Goal: Task Accomplishment & Management: Manage account settings

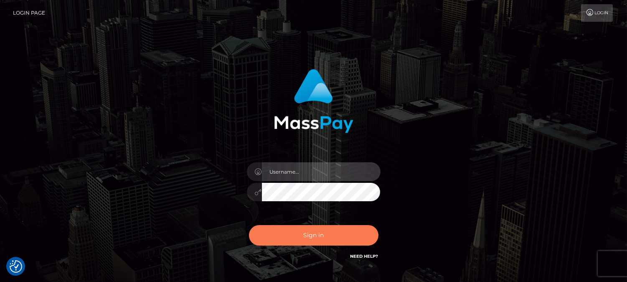
type input "fr.es"
click at [306, 231] on button "Sign in" at bounding box center [313, 235] width 129 height 20
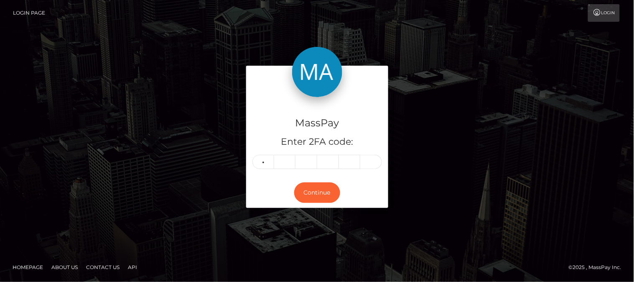
type input "6"
type input "7"
type input "0"
type input "7"
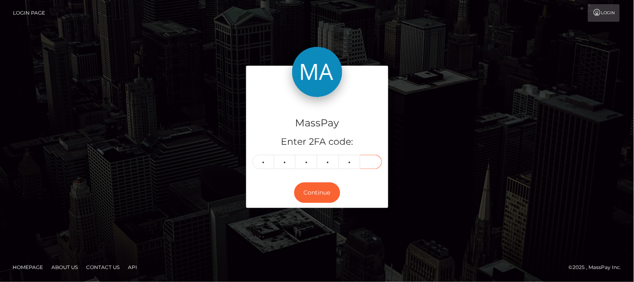
type input "0"
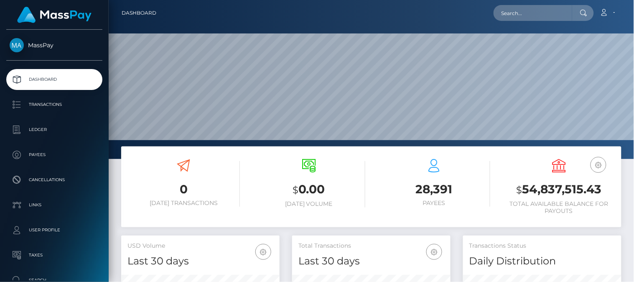
scroll to position [148, 159]
click at [518, 18] on input "text" at bounding box center [532, 13] width 79 height 16
paste input "[EMAIL_ADDRESS][DOMAIN_NAME]"
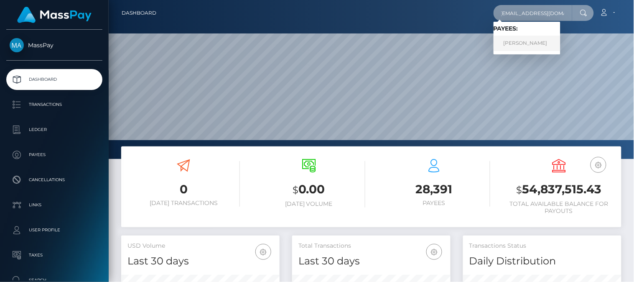
type input "[EMAIL_ADDRESS][DOMAIN_NAME]"
click at [508, 45] on link "Nishita Chakrabarty" at bounding box center [526, 43] width 67 height 15
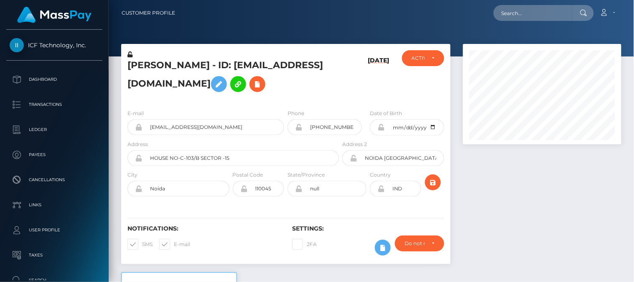
scroll to position [100, 159]
click at [508, 11] on input "text" at bounding box center [532, 13] width 79 height 16
paste input "[EMAIL_ADDRESS][DOMAIN_NAME]"
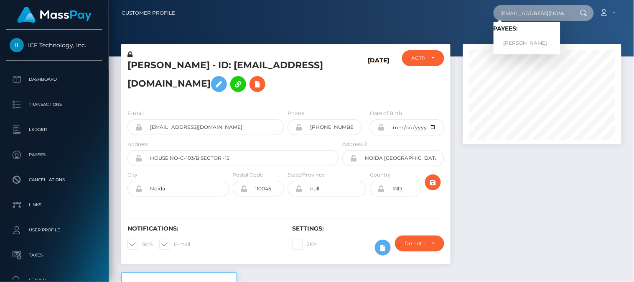
type input "[EMAIL_ADDRESS][DOMAIN_NAME]"
click at [520, 42] on link "[PERSON_NAME]" at bounding box center [526, 43] width 67 height 15
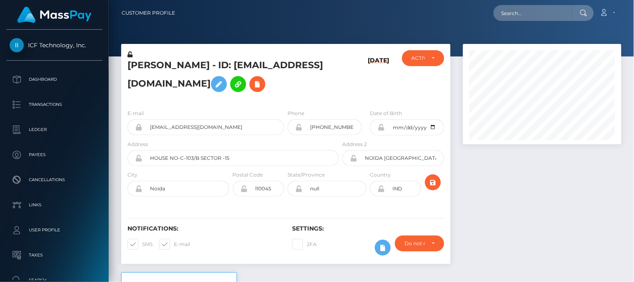
scroll to position [100, 159]
click at [540, 181] on div at bounding box center [542, 158] width 171 height 228
click at [521, 162] on div at bounding box center [542, 158] width 171 height 228
click at [504, 214] on div at bounding box center [542, 158] width 171 height 228
click at [519, 166] on div at bounding box center [542, 158] width 171 height 228
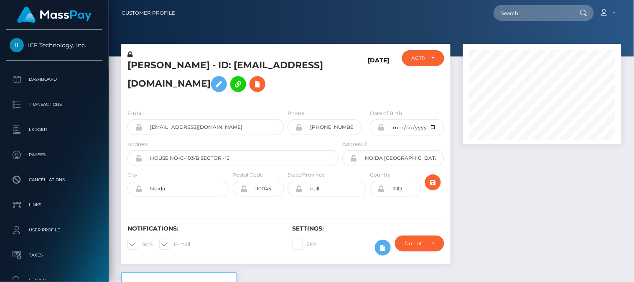
click at [523, 195] on div at bounding box center [542, 158] width 171 height 228
click at [513, 156] on div at bounding box center [542, 158] width 171 height 228
click at [503, 167] on div at bounding box center [542, 158] width 171 height 228
click at [496, 166] on div at bounding box center [542, 158] width 171 height 228
click at [541, 206] on div at bounding box center [542, 158] width 171 height 228
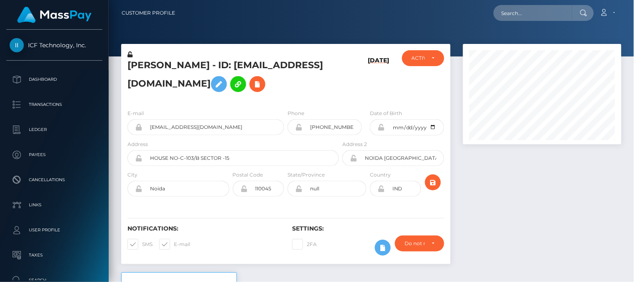
click at [519, 211] on div at bounding box center [542, 158] width 171 height 228
drag, startPoint x: 129, startPoint y: 65, endPoint x: 160, endPoint y: 67, distance: 31.0
click at [160, 67] on h5 "Nishita Chakrabarty - ID: nishi26111989@gmail.com" at bounding box center [230, 77] width 207 height 37
copy h5 "Nishita"
click at [474, 199] on div at bounding box center [542, 158] width 171 height 228
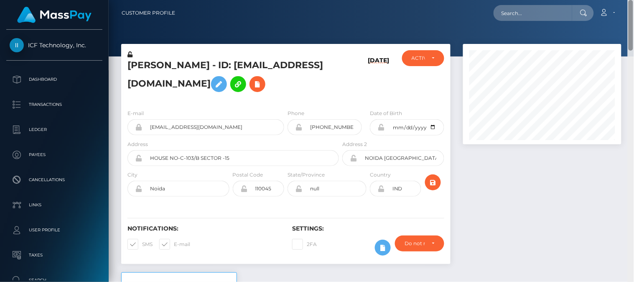
scroll to position [282, 0]
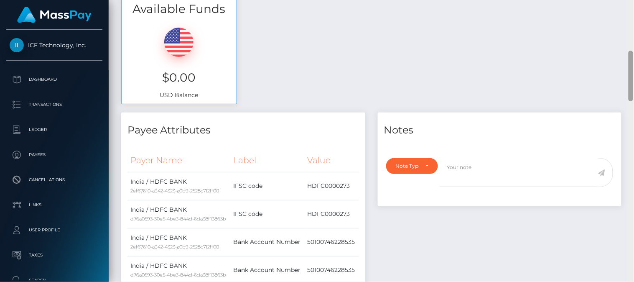
drag, startPoint x: 633, startPoint y: 40, endPoint x: 633, endPoint y: 100, distance: 60.1
click at [633, 100] on div at bounding box center [630, 141] width 6 height 282
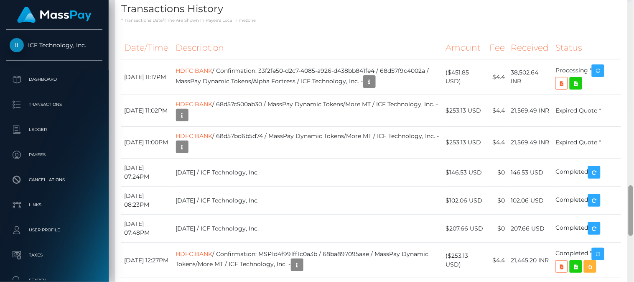
scroll to position [1023, 0]
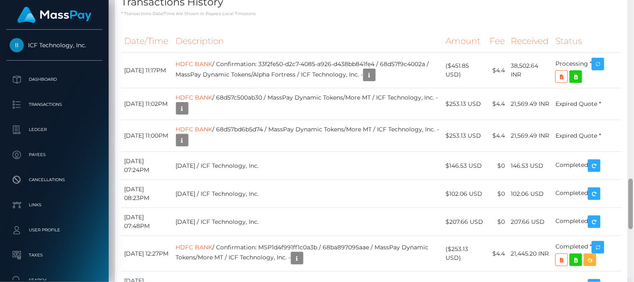
drag, startPoint x: 629, startPoint y: 69, endPoint x: 630, endPoint y: 202, distance: 133.2
click at [630, 202] on div at bounding box center [630, 203] width 5 height 51
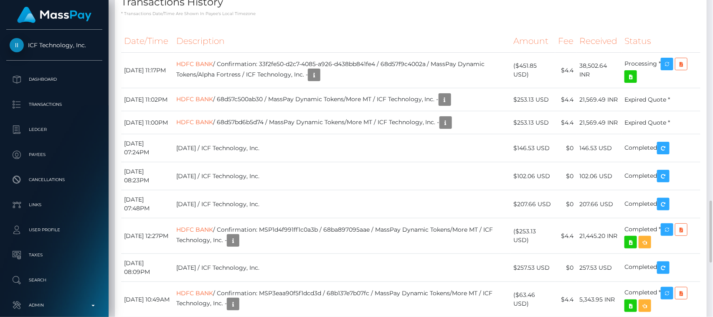
scroll to position [100, 185]
drag, startPoint x: 615, startPoint y: 0, endPoint x: 539, endPoint y: 172, distance: 187.8
click at [538, 10] on h4 "Transactions History" at bounding box center [410, 2] width 579 height 15
click at [633, 17] on div "Transactions History * Transactions date/time are shown in payee's local timezo…" at bounding box center [411, 1] width 592 height 32
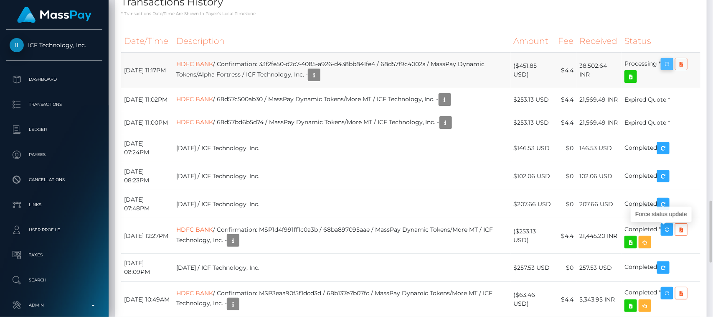
click at [633, 69] on icon "button" at bounding box center [667, 64] width 10 height 10
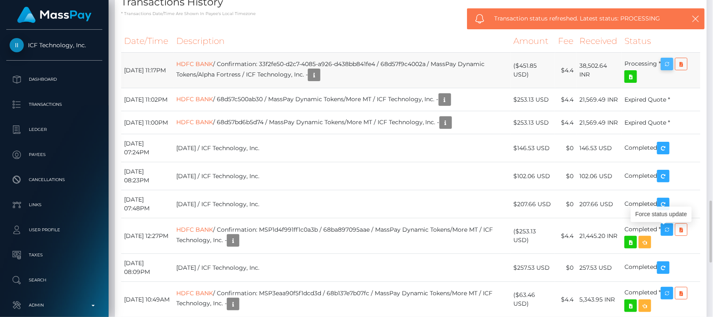
click at [633, 69] on icon "button" at bounding box center [667, 64] width 10 height 10
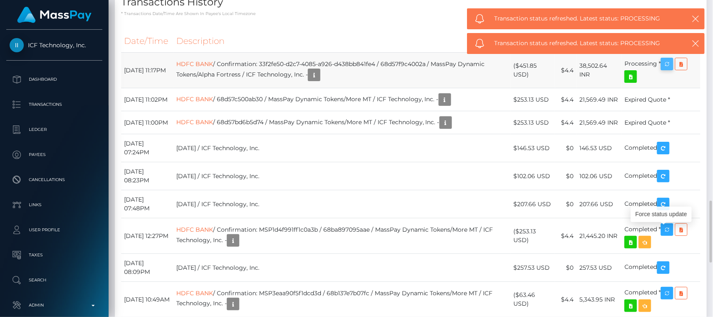
click at [633, 69] on icon "button" at bounding box center [667, 64] width 10 height 10
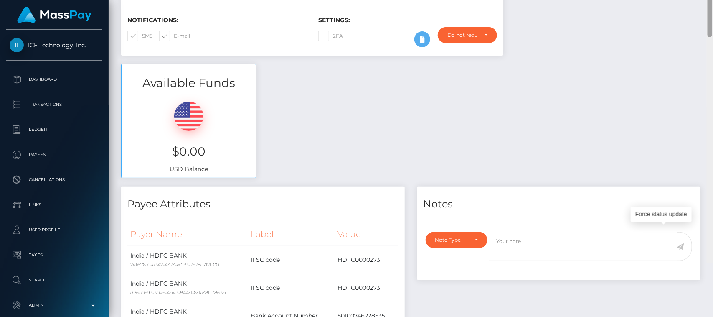
scroll to position [81, 0]
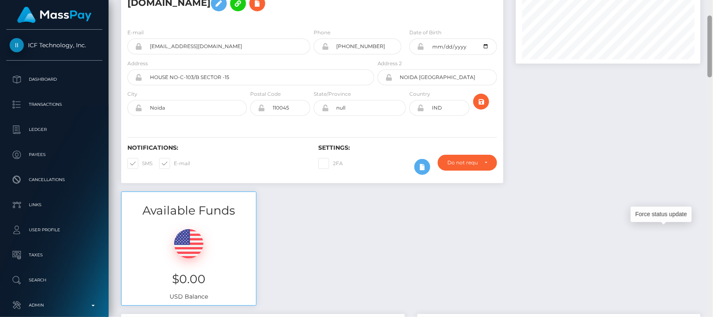
drag, startPoint x: 711, startPoint y: 230, endPoint x: 713, endPoint y: 45, distance: 185.1
click at [633, 45] on div at bounding box center [710, 158] width 6 height 317
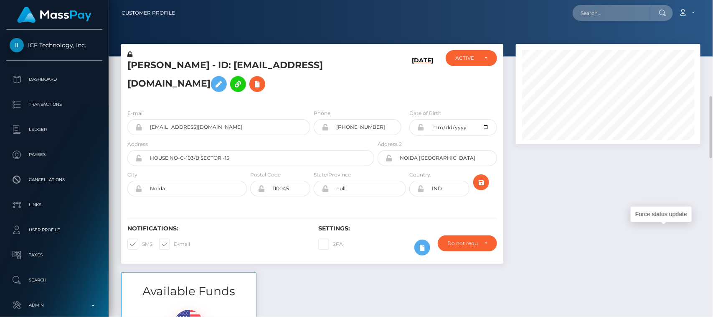
drag, startPoint x: 709, startPoint y: 63, endPoint x: 706, endPoint y: 24, distance: 39.0
click at [633, 24] on div "Customer Profile Loading... Loading..." at bounding box center [411, 158] width 604 height 317
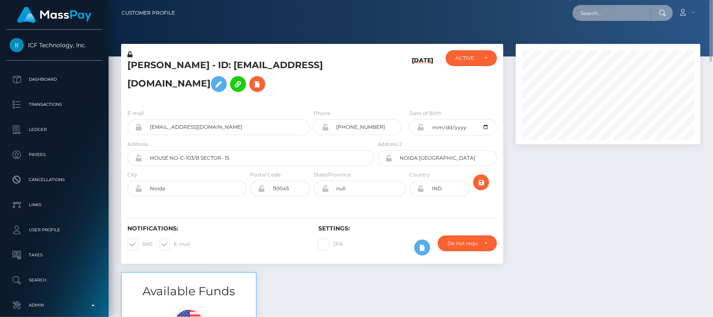
click at [624, 8] on input "text" at bounding box center [612, 13] width 79 height 16
paste input "laciemonroe1@gmail.com"
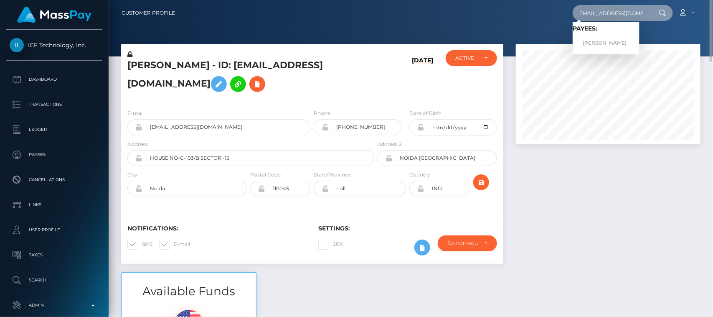
type input "laciemonroe1@gmail.com"
click at [604, 40] on link "Lacie Monroe" at bounding box center [606, 43] width 67 height 15
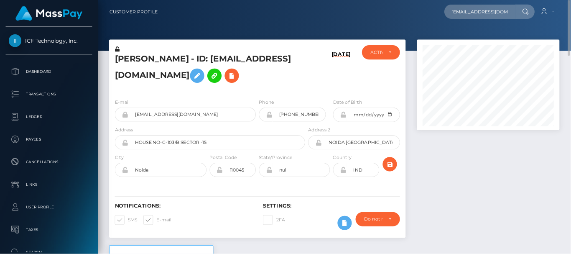
scroll to position [100, 137]
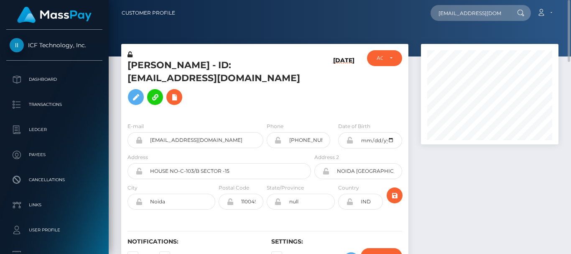
drag, startPoint x: 627, startPoint y: 8, endPoint x: 387, endPoint y: 33, distance: 241.6
click at [387, 33] on div at bounding box center [340, 28] width 462 height 56
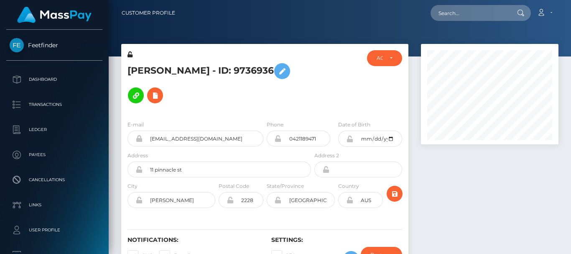
scroll to position [100, 137]
click at [459, 41] on div at bounding box center [340, 28] width 462 height 56
click at [461, 152] on div at bounding box center [489, 163] width 150 height 239
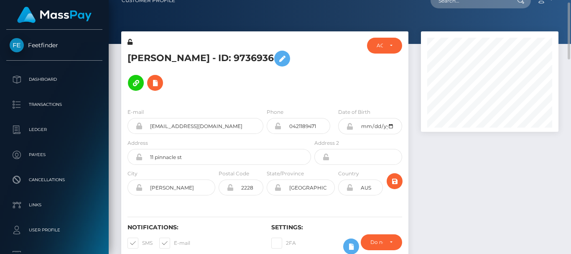
scroll to position [0, 0]
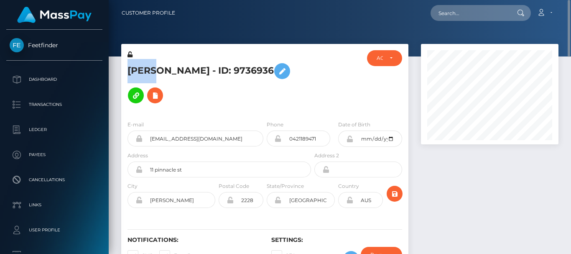
drag, startPoint x: 127, startPoint y: 70, endPoint x: 151, endPoint y: 71, distance: 23.4
click at [151, 71] on h5 "[PERSON_NAME] - ID: 9736936" at bounding box center [216, 83] width 179 height 48
copy h5 "Lacie"
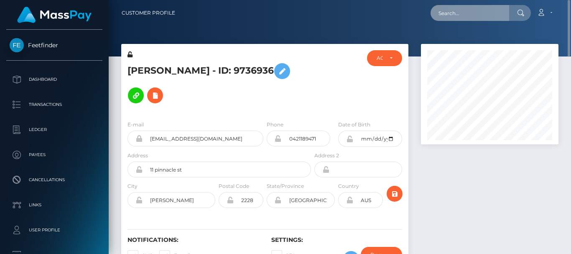
click at [466, 15] on input "text" at bounding box center [469, 13] width 79 height 16
paste input "[EMAIL_ADDRESS][DOMAIN_NAME]"
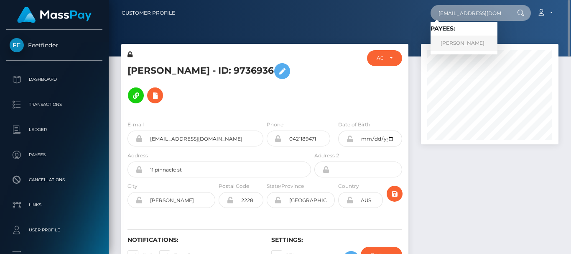
type input "2014denton@gmail.com"
click at [480, 48] on link "Denton Gamble" at bounding box center [463, 43] width 67 height 15
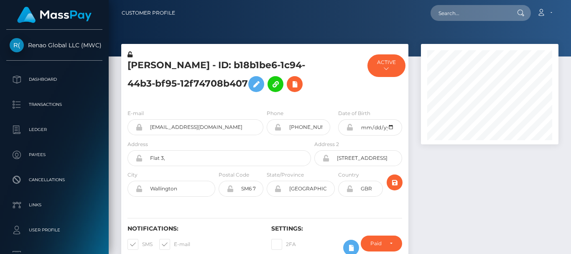
scroll to position [100, 137]
click at [487, 187] on div at bounding box center [489, 158] width 150 height 228
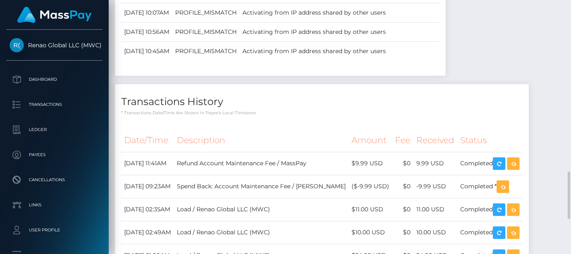
scroll to position [927, 0]
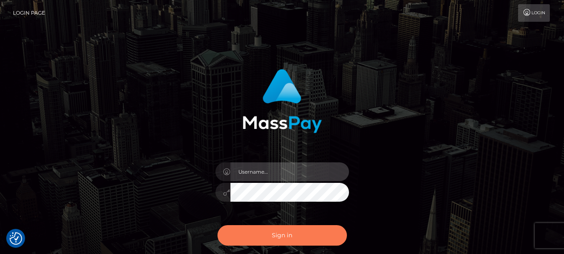
type input "[DOMAIN_NAME]"
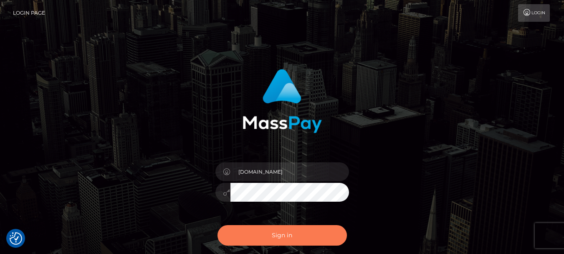
click at [251, 232] on button "Sign in" at bounding box center [282, 235] width 129 height 20
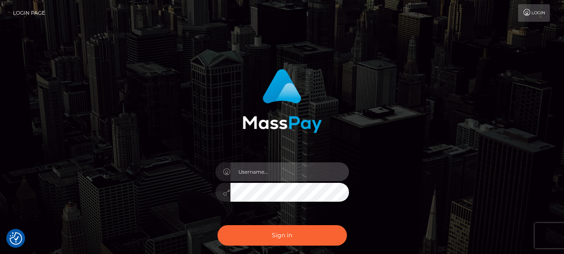
type input "[DOMAIN_NAME]"
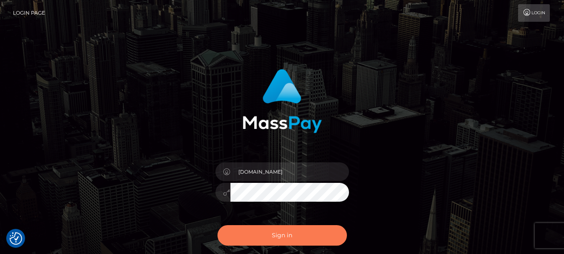
click at [251, 232] on button "Sign in" at bounding box center [282, 235] width 129 height 20
click at [259, 236] on button "Sign in" at bounding box center [282, 235] width 129 height 20
click at [272, 228] on button "Sign in" at bounding box center [282, 235] width 129 height 20
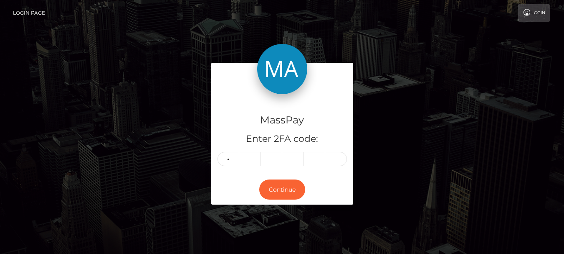
type input "0"
type input "2"
type input "8"
type input "3"
type input "9"
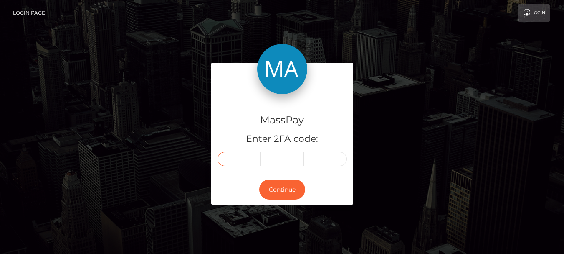
type input "0"
type input "2"
type input "5"
type input "8"
type input "3"
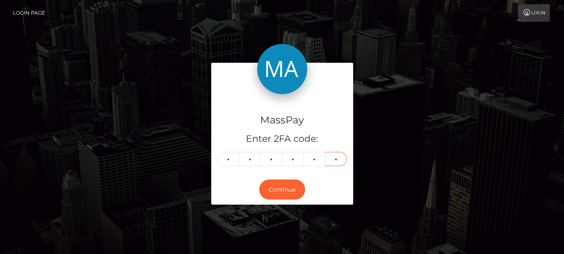
type input "9"
click at [377, 129] on div "MassPay Enter 2FA code: 0 2 5 8 3 9 025839 Continue" at bounding box center [282, 138] width 476 height 150
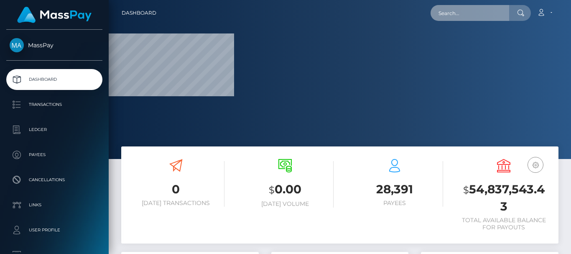
click at [442, 10] on input "text" at bounding box center [469, 13] width 79 height 16
paste input "[EMAIL_ADDRESS][DOMAIN_NAME]"
type input "[EMAIL_ADDRESS][DOMAIN_NAME]"
click at [493, 16] on input "[EMAIL_ADDRESS][DOMAIN_NAME]" at bounding box center [469, 13] width 79 height 16
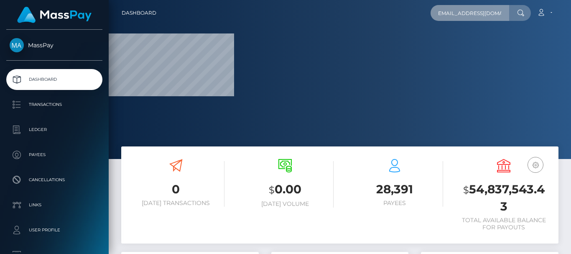
scroll to position [0, 0]
drag, startPoint x: 500, startPoint y: 15, endPoint x: 426, endPoint y: 15, distance: 73.5
click at [426, 15] on div "[EMAIL_ADDRESS][DOMAIN_NAME] Loading... Loading... Account Edit Profile" at bounding box center [360, 13] width 395 height 18
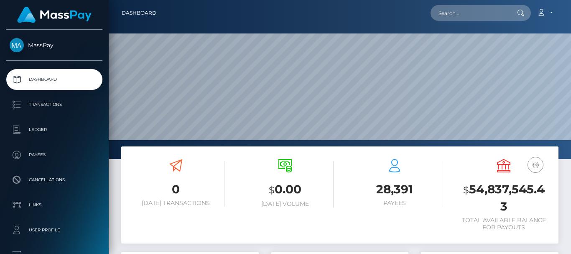
scroll to position [148, 137]
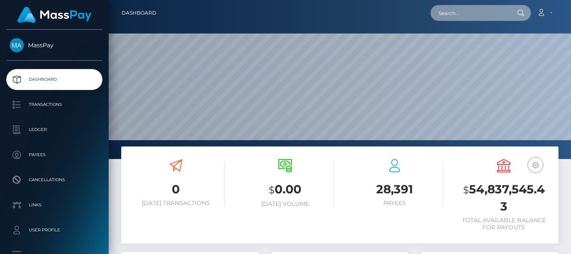
click at [450, 18] on input "text" at bounding box center [469, 13] width 79 height 16
paste input "[EMAIL_ADDRESS][DOMAIN_NAME]"
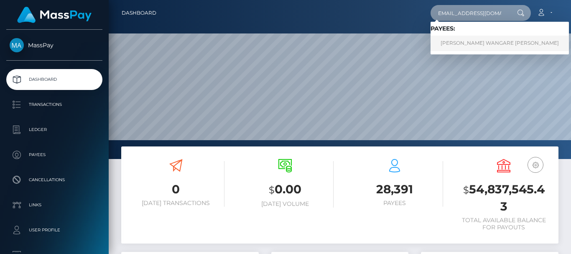
type input "[EMAIL_ADDRESS][DOMAIN_NAME]"
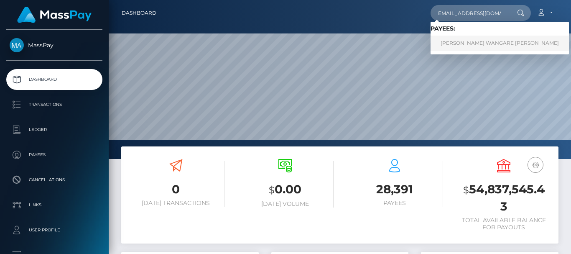
scroll to position [0, 0]
click at [460, 46] on link "LEANNA WANGARE KURIA" at bounding box center [499, 43] width 138 height 15
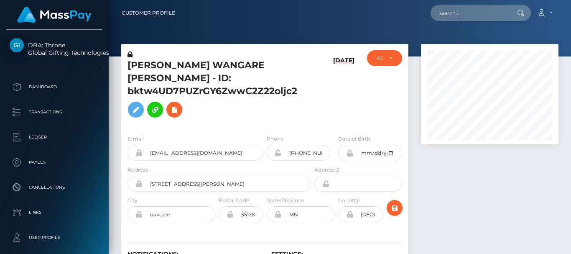
scroll to position [100, 137]
click at [476, 199] on div at bounding box center [489, 171] width 150 height 254
click at [459, 198] on div at bounding box center [489, 171] width 150 height 254
click at [470, 162] on div at bounding box center [489, 171] width 150 height 254
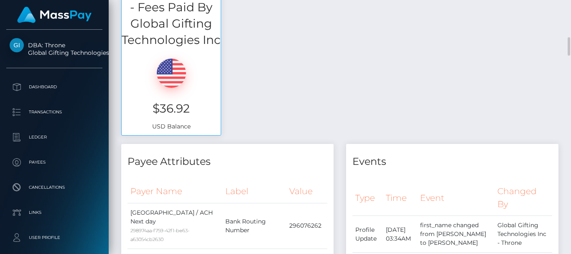
scroll to position [338, 0]
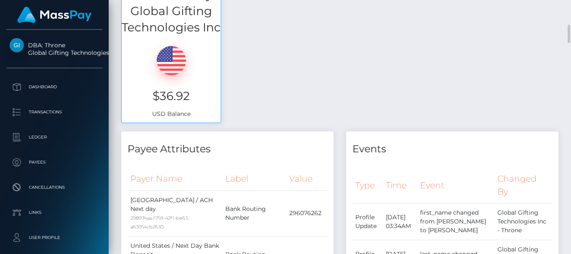
click at [300, 39] on div "Available Funds - Fees Paid By Global Gifting Technologies Inc $36.92 USD Balan…" at bounding box center [339, 45] width 449 height 172
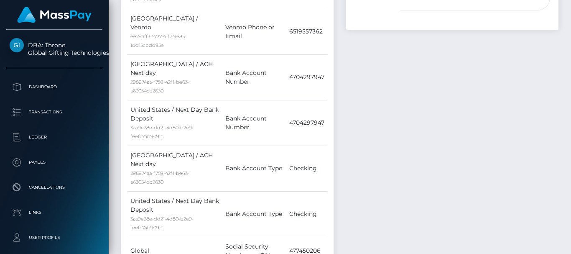
scroll to position [0, 0]
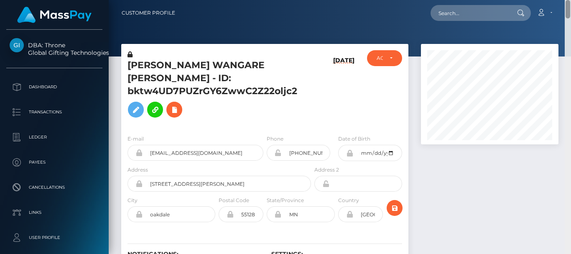
drag, startPoint x: 566, startPoint y: 63, endPoint x: 561, endPoint y: -8, distance: 70.7
click at [561, 0] on html "DBA: Throne Global Gifting Technologies Inc Dashboard Transactions Ledger Payee…" at bounding box center [285, 127] width 571 height 254
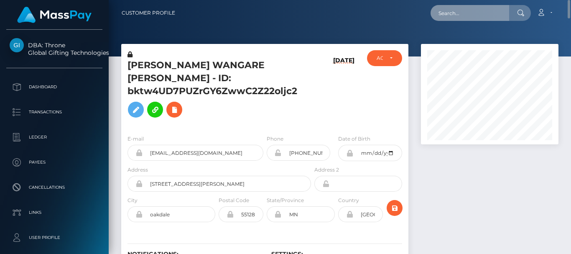
click at [452, 12] on input "text" at bounding box center [469, 13] width 79 height 16
paste input "[EMAIL_ADDRESS][DOMAIN_NAME]"
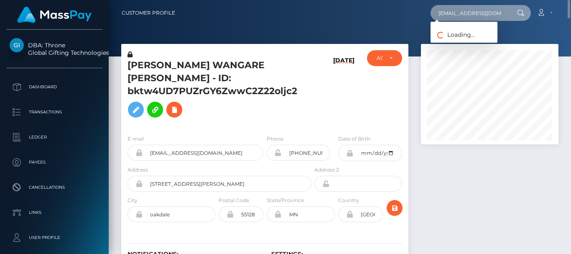
scroll to position [0, 4]
type input "[EMAIL_ADDRESS][DOMAIN_NAME]"
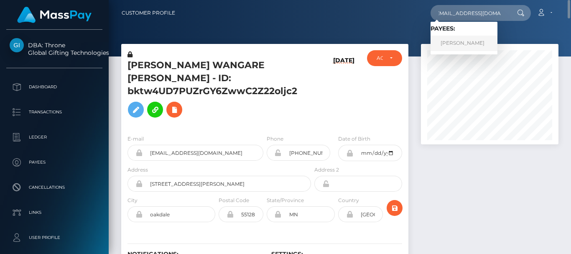
scroll to position [0, 0]
click at [452, 40] on link "[PERSON_NAME]" at bounding box center [463, 43] width 67 height 15
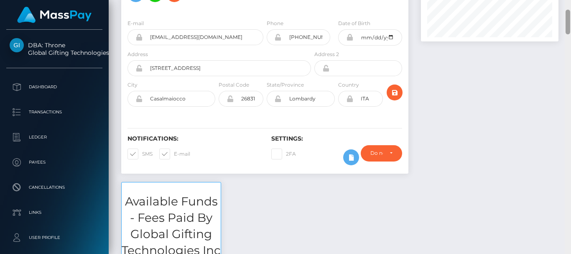
scroll to position [94, 0]
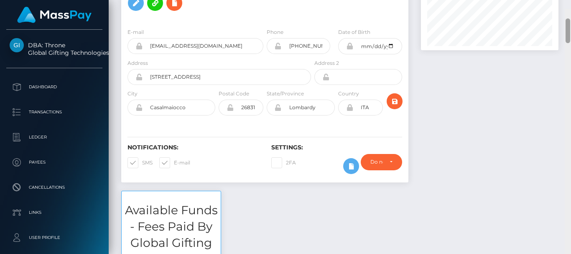
drag, startPoint x: 566, startPoint y: 216, endPoint x: 565, endPoint y: 18, distance: 197.2
click at [565, 18] on div at bounding box center [567, 136] width 6 height 254
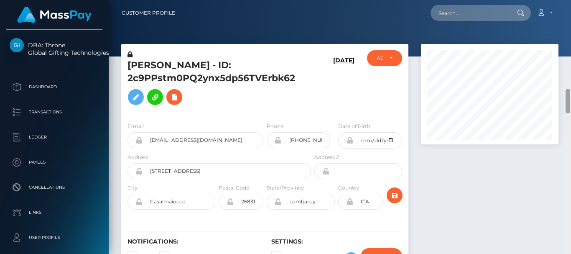
drag, startPoint x: 569, startPoint y: 17, endPoint x: 560, endPoint y: -21, distance: 39.0
click at [560, 0] on html "DBA: Throne Global Gifting Technologies Inc Dashboard Transactions Ledger Payee…" at bounding box center [285, 127] width 571 height 254
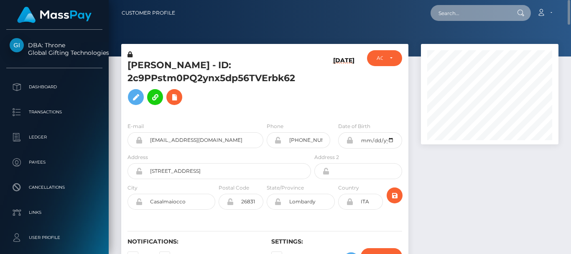
click at [445, 17] on input "text" at bounding box center [469, 13] width 79 height 16
paste input "annatrann23@gmail.com"
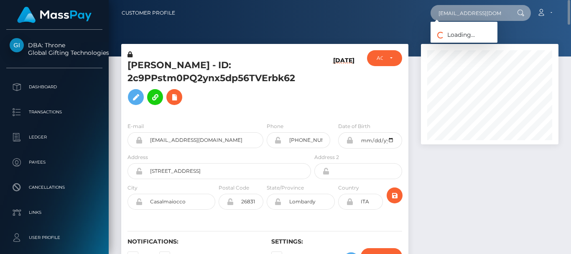
scroll to position [0, 2]
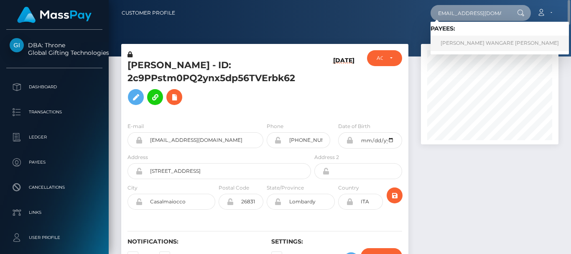
type input "annatrann23@gmail.com"
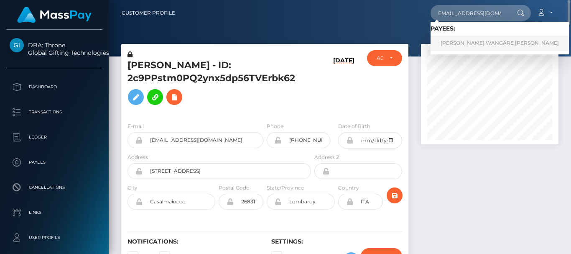
scroll to position [0, 0]
click at [462, 44] on link "LEANNA WANGARE KURIA" at bounding box center [499, 43] width 138 height 15
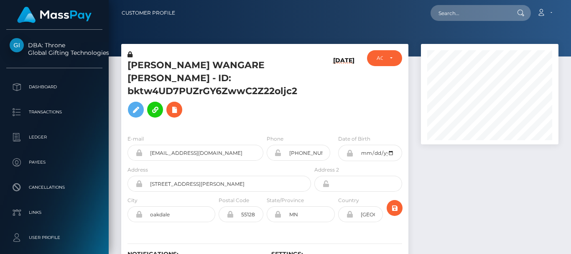
scroll to position [100, 137]
click at [400, 25] on nav "Customer Profile Loading... Loading... Account" at bounding box center [340, 13] width 462 height 26
click at [472, 202] on div at bounding box center [489, 171] width 150 height 254
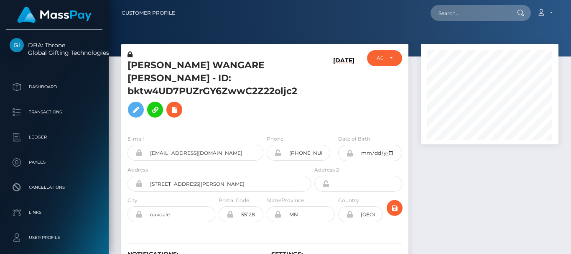
click at [485, 197] on div at bounding box center [489, 171] width 150 height 254
click at [480, 145] on div at bounding box center [489, 171] width 150 height 254
click at [459, 168] on div at bounding box center [489, 171] width 150 height 254
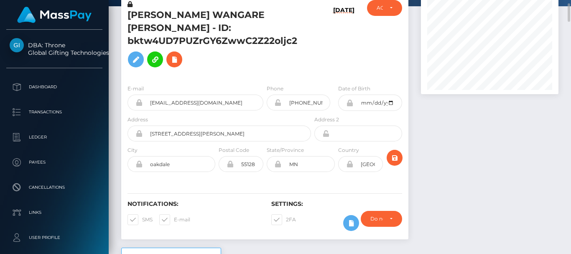
scroll to position [0, 0]
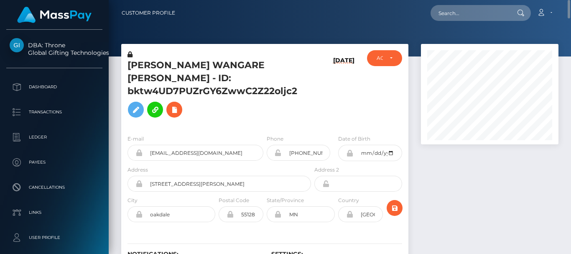
click at [470, 206] on div at bounding box center [489, 171] width 150 height 254
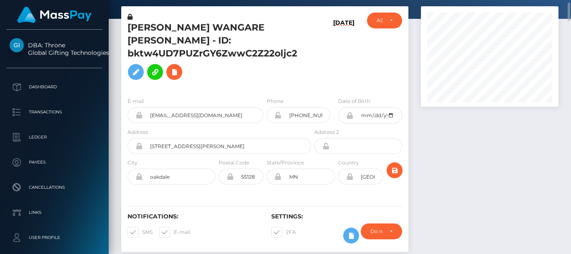
scroll to position [50, 0]
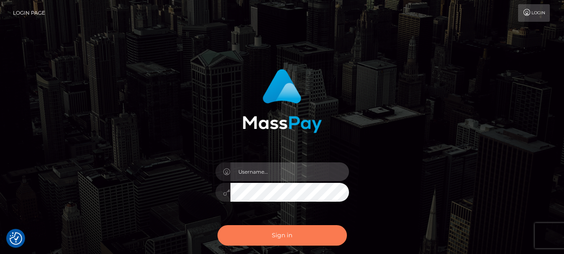
type input "[DOMAIN_NAME]"
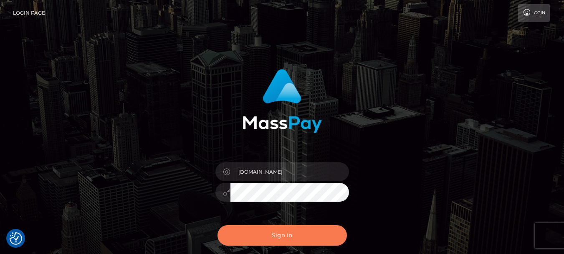
click at [271, 236] on button "Sign in" at bounding box center [282, 235] width 129 height 20
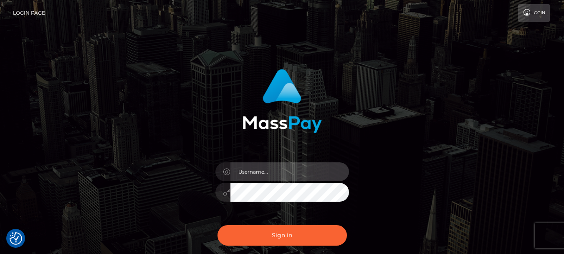
type input "[DOMAIN_NAME]"
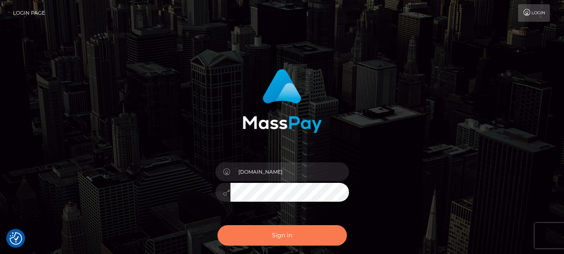
click at [271, 236] on button "Sign in" at bounding box center [282, 235] width 129 height 20
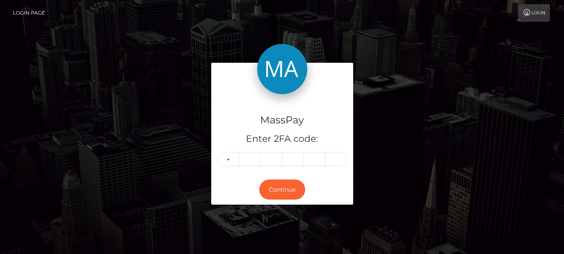
type input "1"
type input "9"
type input "5"
type input "7"
type input "2"
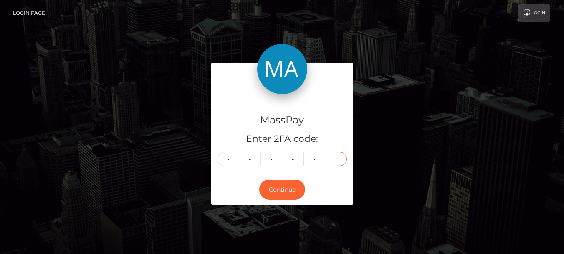
type input "2"
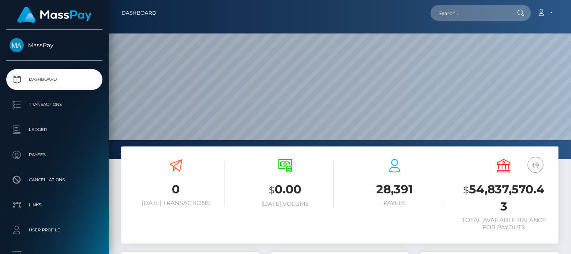
scroll to position [148, 137]
click at [449, 15] on input "text" at bounding box center [469, 13] width 79 height 16
paste input "[EMAIL_ADDRESS][DOMAIN_NAME]"
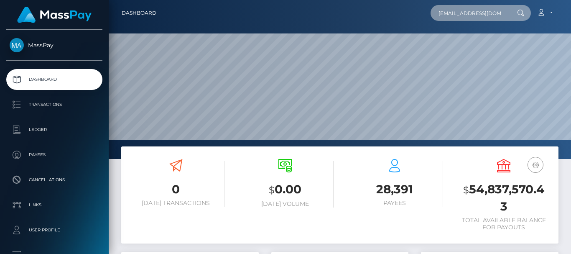
scroll to position [0, 8]
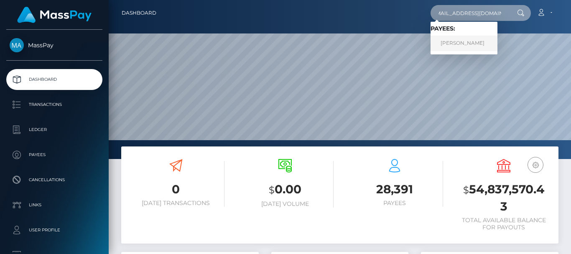
type input "[EMAIL_ADDRESS][DOMAIN_NAME]"
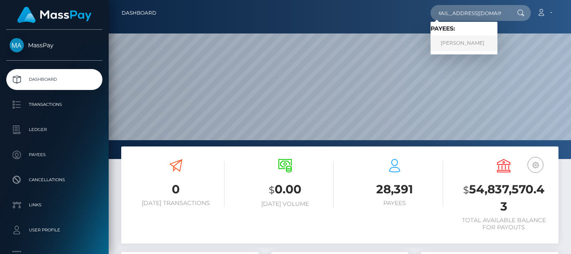
scroll to position [0, 0]
click at [470, 43] on link "[PERSON_NAME]" at bounding box center [463, 43] width 67 height 15
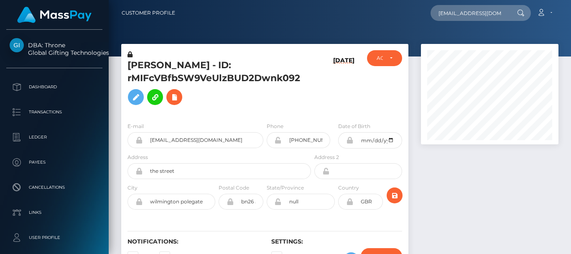
scroll to position [100, 137]
click at [455, 186] on div at bounding box center [489, 164] width 150 height 241
click at [455, 172] on div at bounding box center [489, 164] width 150 height 241
click at [446, 11] on input "kingcashjayy@outlook.com" at bounding box center [469, 13] width 79 height 16
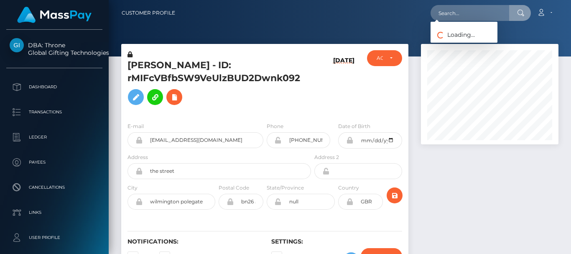
click at [442, 170] on div at bounding box center [489, 164] width 150 height 241
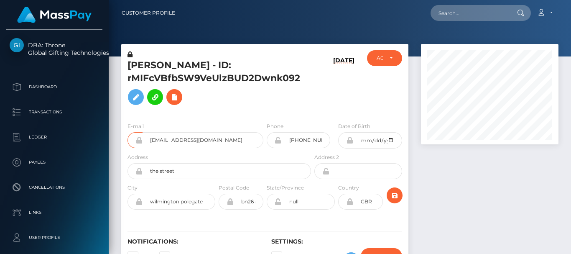
click at [447, 170] on div at bounding box center [489, 164] width 150 height 241
click at [435, 181] on div at bounding box center [489, 164] width 150 height 241
click at [456, 193] on div at bounding box center [489, 164] width 150 height 241
click at [471, 188] on div at bounding box center [489, 164] width 150 height 241
click at [468, 149] on div at bounding box center [489, 164] width 150 height 241
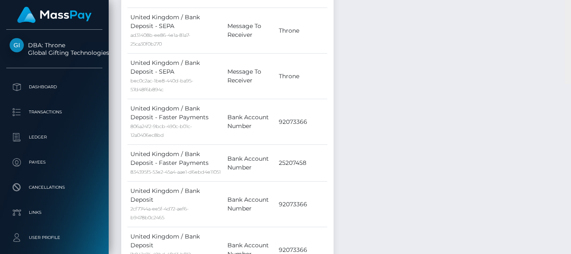
scroll to position [4415, 0]
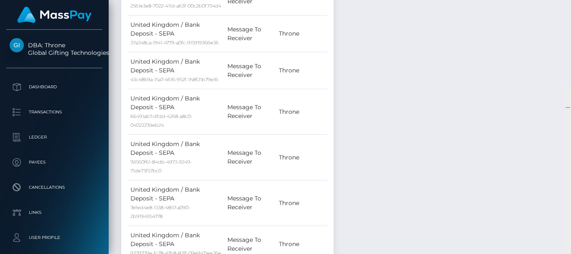
click at [565, 107] on div at bounding box center [567, 107] width 5 height 1
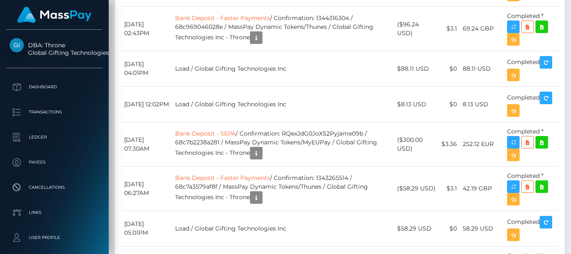
scroll to position [0, 0]
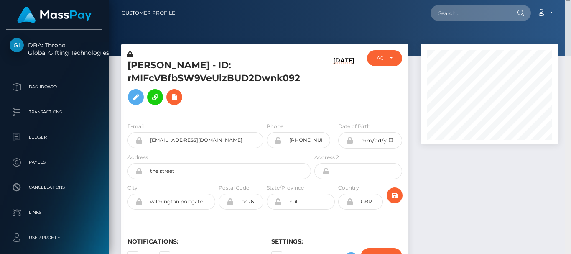
drag, startPoint x: 565, startPoint y: 22, endPoint x: 568, endPoint y: -24, distance: 46.4
click at [568, 0] on html "DBA: Throne Global Gifting Technologies Inc Dashboard Transactions Ledger Payee…" at bounding box center [285, 127] width 571 height 254
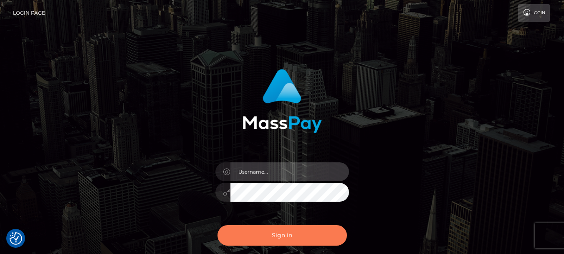
type input "fr.es"
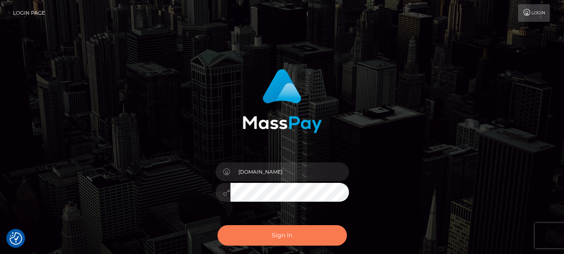
click at [312, 240] on button "Sign in" at bounding box center [282, 235] width 129 height 20
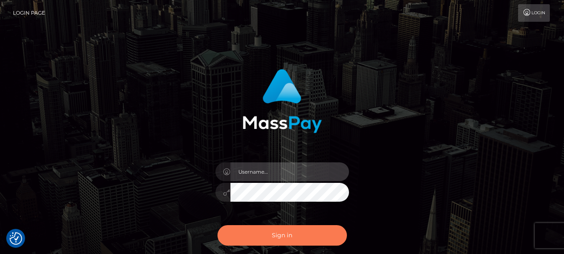
type input "[DOMAIN_NAME]"
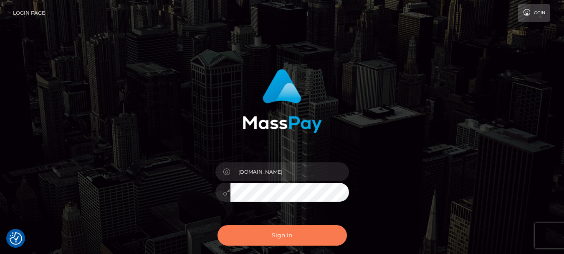
click at [305, 235] on button "Sign in" at bounding box center [282, 235] width 129 height 20
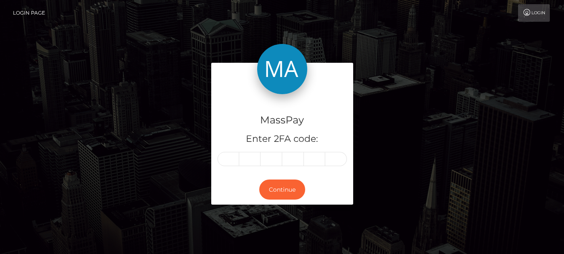
click at [227, 157] on input "text" at bounding box center [229, 159] width 22 height 14
type input "5"
type input "4"
type input "0"
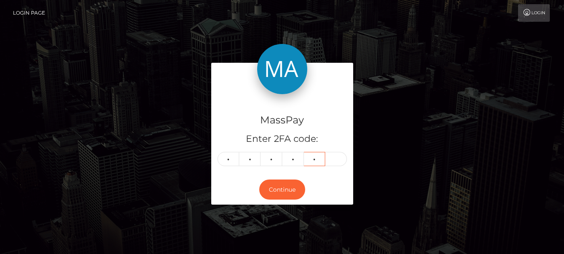
type input "9"
type input "7"
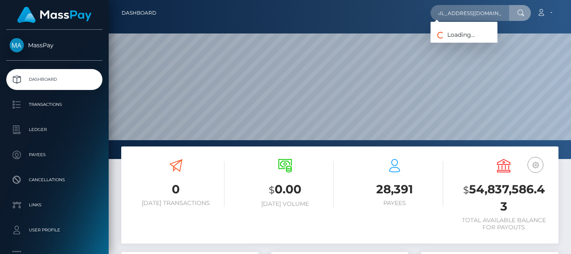
scroll to position [148, 137]
type input "[EMAIL_ADDRESS][DOMAIN_NAME]"
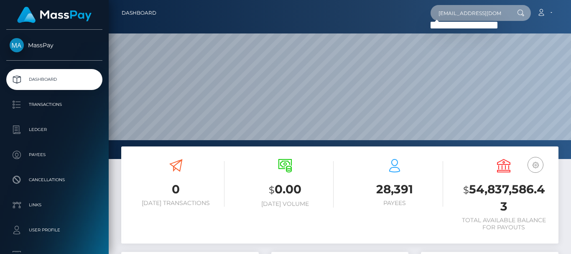
scroll to position [0, 13]
drag, startPoint x: 441, startPoint y: 15, endPoint x: 520, endPoint y: 9, distance: 79.5
click at [520, 9] on div "[EMAIL_ADDRESS][DOMAIN_NAME] Loading... Loading..." at bounding box center [480, 13] width 100 height 16
paste input "[EMAIL_ADDRESS][DOMAIN_NAME]"
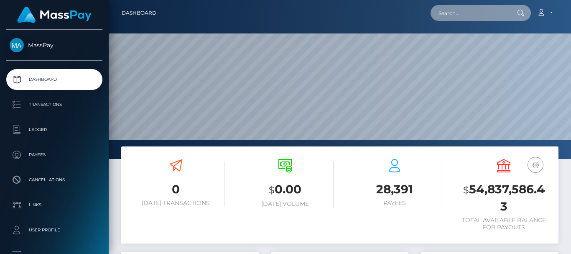
type input "[EMAIL_ADDRESS][DOMAIN_NAME]"
drag, startPoint x: 439, startPoint y: 14, endPoint x: 527, endPoint y: 23, distance: 88.5
click at [527, 23] on nav "Dashboard [EMAIL_ADDRESS][DOMAIN_NAME] Loading... Loading..." at bounding box center [340, 13] width 462 height 26
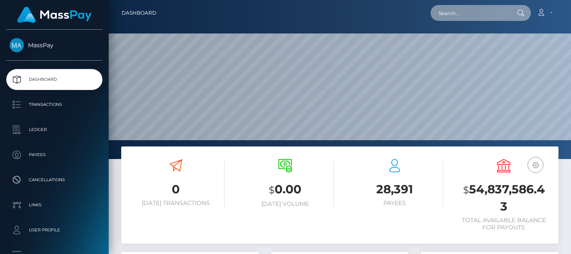
paste input "[EMAIL_ADDRESS][DOMAIN_NAME]"
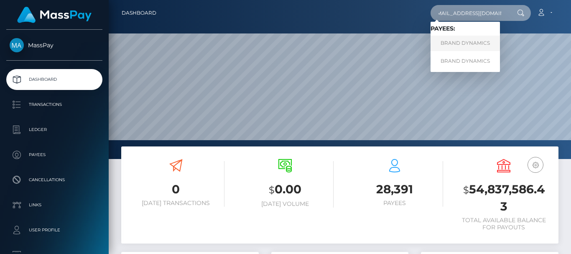
type input "[EMAIL_ADDRESS][DOMAIN_NAME]"
click at [477, 37] on link "BRAND DYNAMICS" at bounding box center [464, 43] width 69 height 15
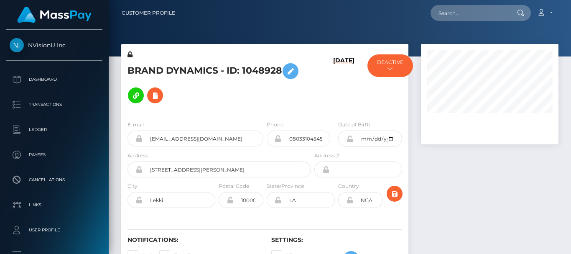
click at [477, 146] on div at bounding box center [489, 163] width 150 height 239
click at [473, 193] on div at bounding box center [489, 163] width 150 height 239
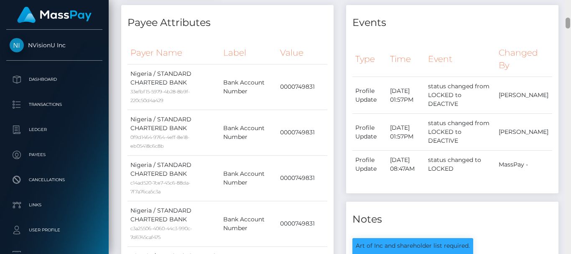
scroll to position [0, 0]
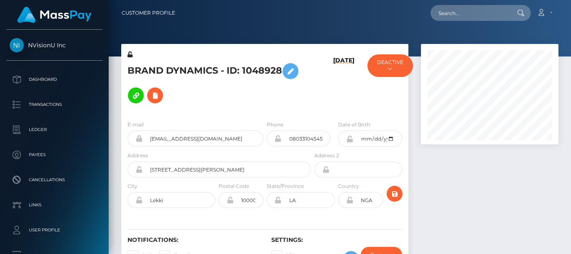
drag, startPoint x: 569, startPoint y: 23, endPoint x: 563, endPoint y: -8, distance: 31.2
click at [563, 0] on html "NVisionU Inc Dashboard Transactions Ledger Payees Cancellations" at bounding box center [285, 127] width 571 height 254
click at [399, 20] on div "Loading... Loading... Account Edit Profile Logout" at bounding box center [370, 13] width 376 height 18
click at [568, 6] on nav "Customer Profile Loading... Loading... Account" at bounding box center [340, 13] width 462 height 26
click at [568, 8] on nav "Customer Profile Loading... Loading... Account" at bounding box center [340, 13] width 462 height 26
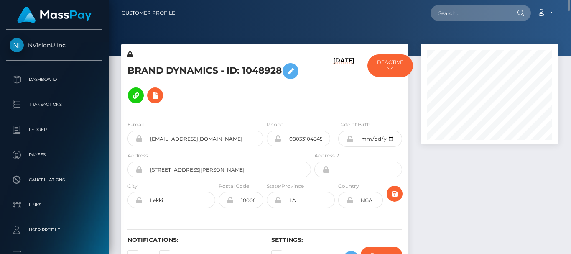
drag, startPoint x: 568, startPoint y: 8, endPoint x: 563, endPoint y: 19, distance: 12.3
click at [563, 19] on nav "Customer Profile Loading... Loading... Account" at bounding box center [340, 13] width 462 height 26
drag, startPoint x: 563, startPoint y: 19, endPoint x: 568, endPoint y: 4, distance: 15.5
click at [568, 4] on nav "Customer Profile Loading... Loading... Account" at bounding box center [340, 13] width 462 height 26
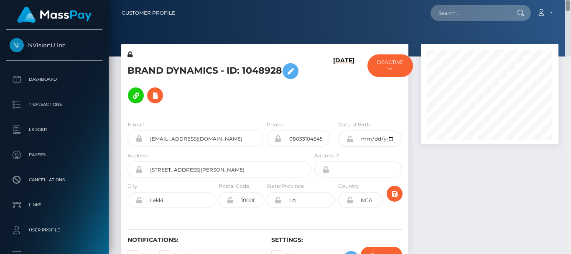
drag, startPoint x: 568, startPoint y: 4, endPoint x: 565, endPoint y: 32, distance: 28.6
click at [565, 32] on div "Customer Profile Loading... Loading..." at bounding box center [340, 127] width 462 height 254
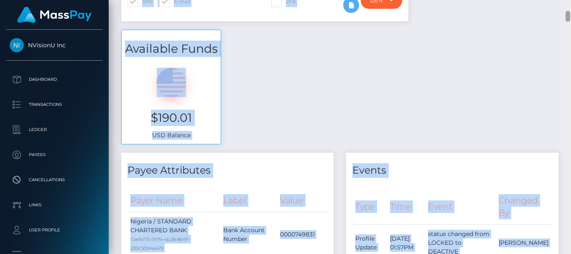
click at [565, 32] on div at bounding box center [567, 127] width 6 height 254
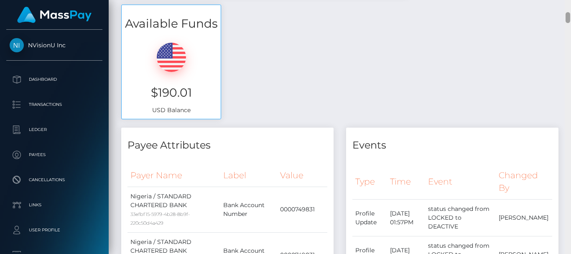
scroll to position [532, 0]
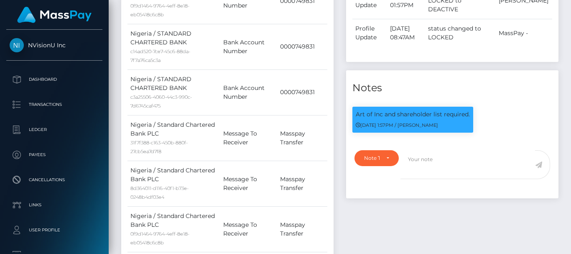
drag, startPoint x: 355, startPoint y: 115, endPoint x: 486, endPoint y: 110, distance: 130.8
click at [486, 110] on div "Art of Inc and shareholder list required. 09/04/25 1:57PM / Dan Cirnat" at bounding box center [452, 124] width 212 height 34
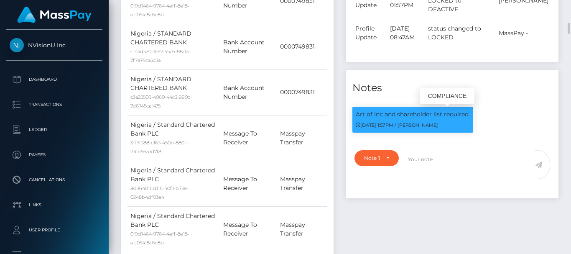
drag, startPoint x: 355, startPoint y: 112, endPoint x: 470, endPoint y: 112, distance: 115.3
click at [470, 112] on div "Art of Inc and shareholder list required. 09/04/25 1:57PM / Dan Cirnat" at bounding box center [412, 120] width 121 height 26
copy p "Art of Inc and shareholder list required."
click at [485, 106] on div "Art of Inc and shareholder list required. 09/04/25 1:57PM / Dan Cirnat" at bounding box center [452, 122] width 212 height 45
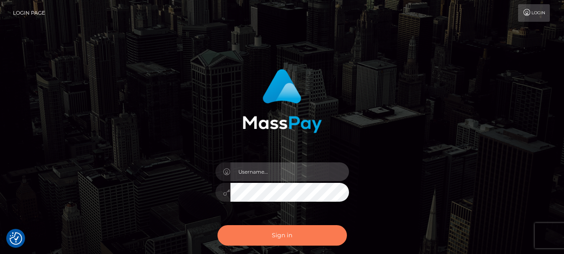
type input "[DOMAIN_NAME]"
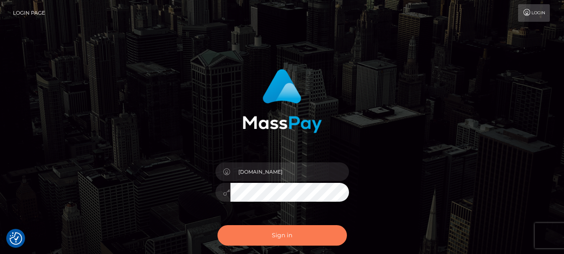
click at [312, 238] on button "Sign in" at bounding box center [282, 235] width 129 height 20
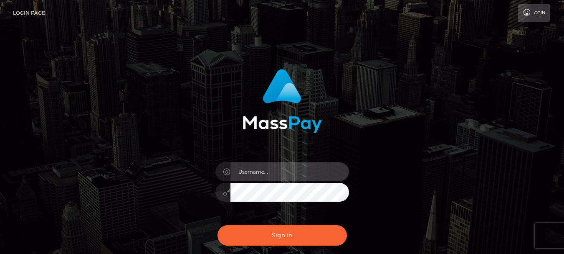
type input "[DOMAIN_NAME]"
click at [270, 177] on input "[DOMAIN_NAME]" at bounding box center [290, 171] width 119 height 19
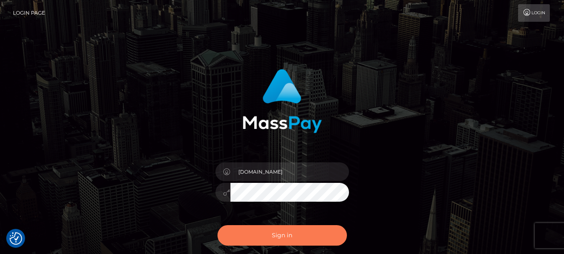
click at [272, 232] on button "Sign in" at bounding box center [282, 235] width 129 height 20
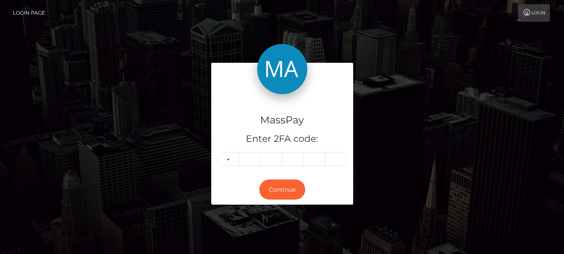
type input "3"
type input "6"
type input "2"
type input "9"
type input "1"
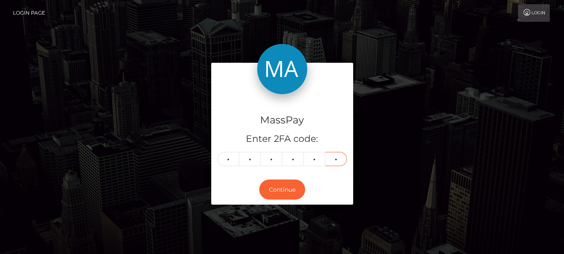
type input "9"
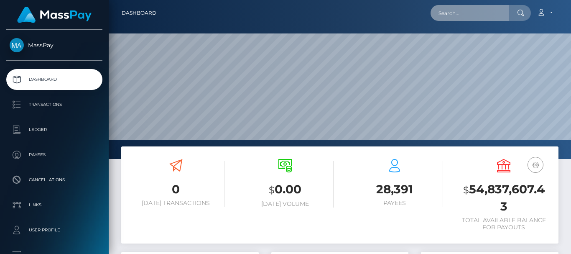
click at [453, 13] on input "text" at bounding box center [469, 13] width 79 height 16
paste input "[EMAIL_ADDRESS][DOMAIN_NAME]"
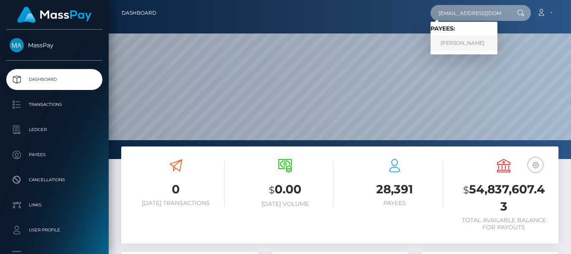
type input "[EMAIL_ADDRESS][DOMAIN_NAME]"
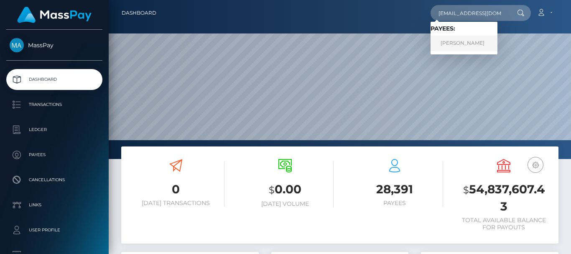
click at [453, 47] on link "[PERSON_NAME]" at bounding box center [463, 43] width 67 height 15
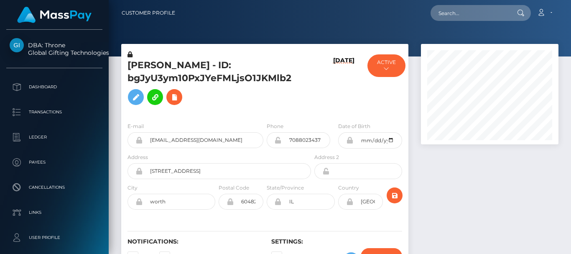
scroll to position [100, 137]
click at [446, 191] on div at bounding box center [489, 164] width 150 height 241
click at [463, 177] on div at bounding box center [489, 164] width 150 height 241
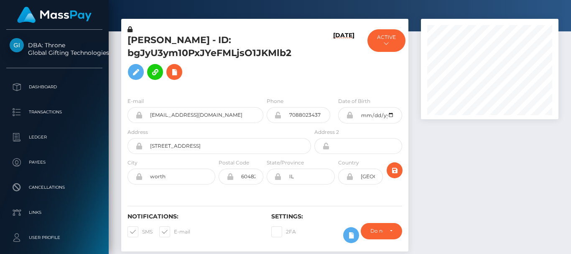
scroll to position [0, 0]
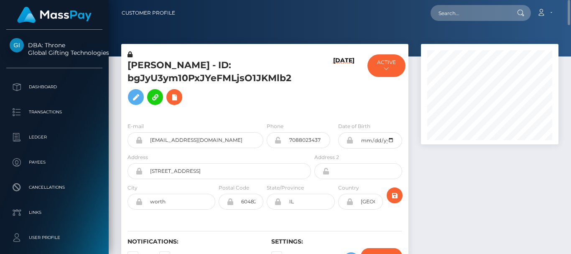
click at [459, 167] on div at bounding box center [489, 164] width 150 height 241
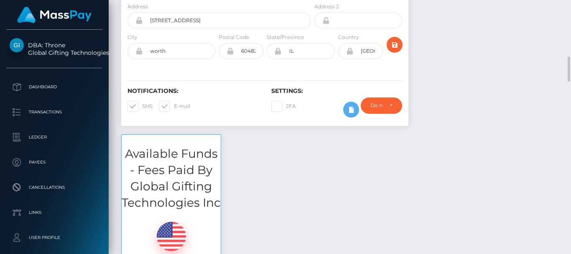
scroll to position [238, 0]
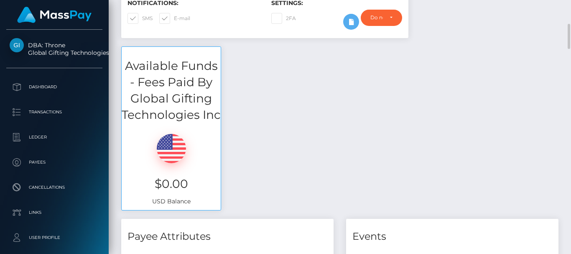
click at [331, 77] on div "Available Funds - Fees Paid By Global Gifting Technologies Inc $0.00 USD Balance" at bounding box center [339, 132] width 449 height 172
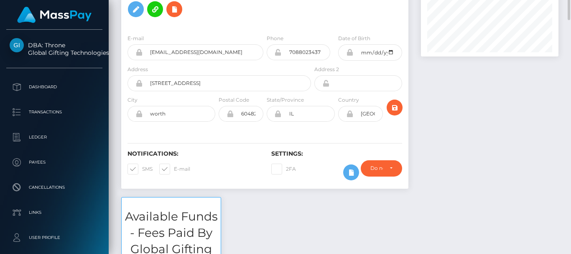
scroll to position [0, 0]
